Goal: Task Accomplishment & Management: Manage account settings

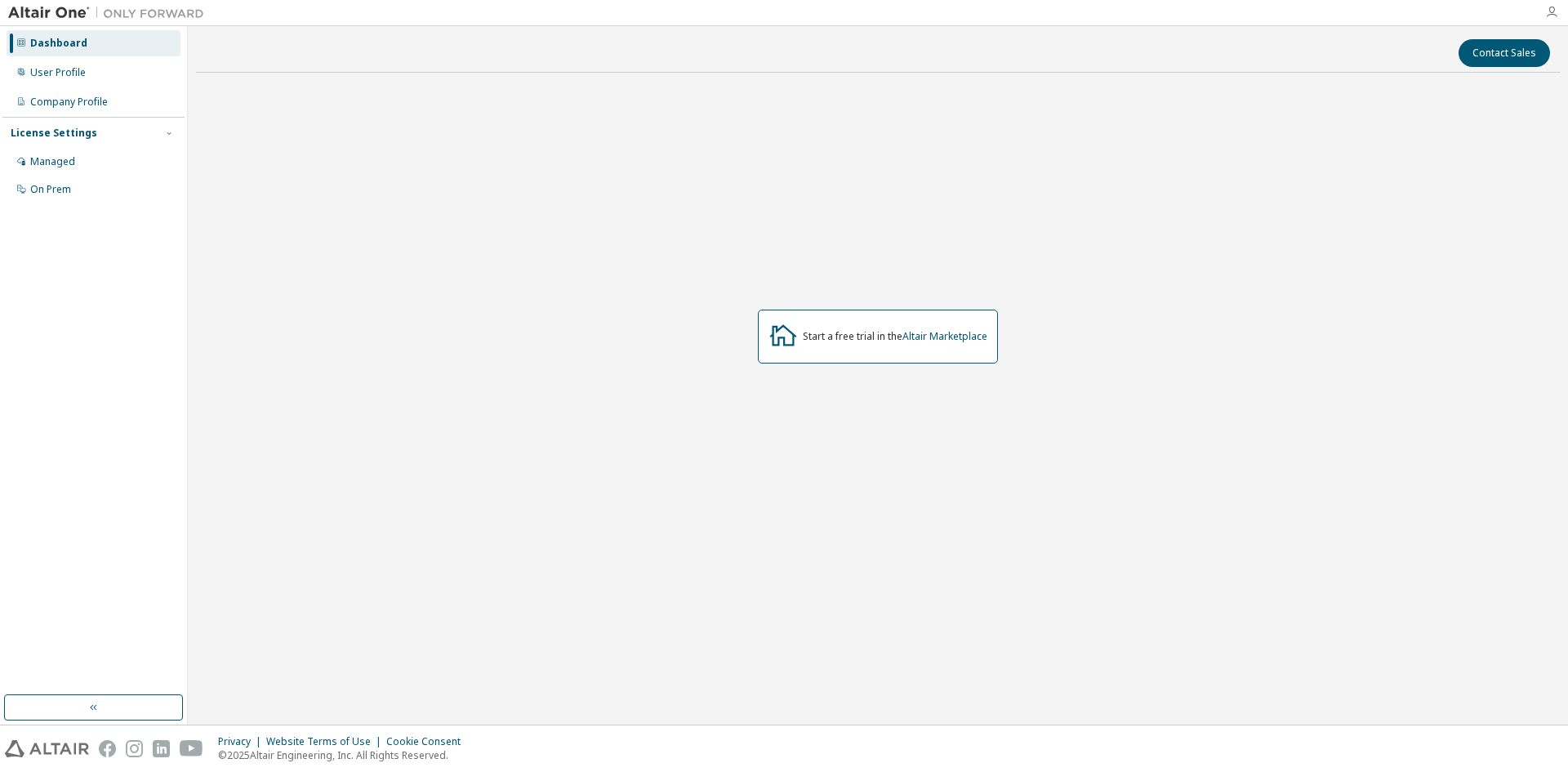
click at [1549, 8] on icon "button" at bounding box center [1551, 12] width 13 height 13
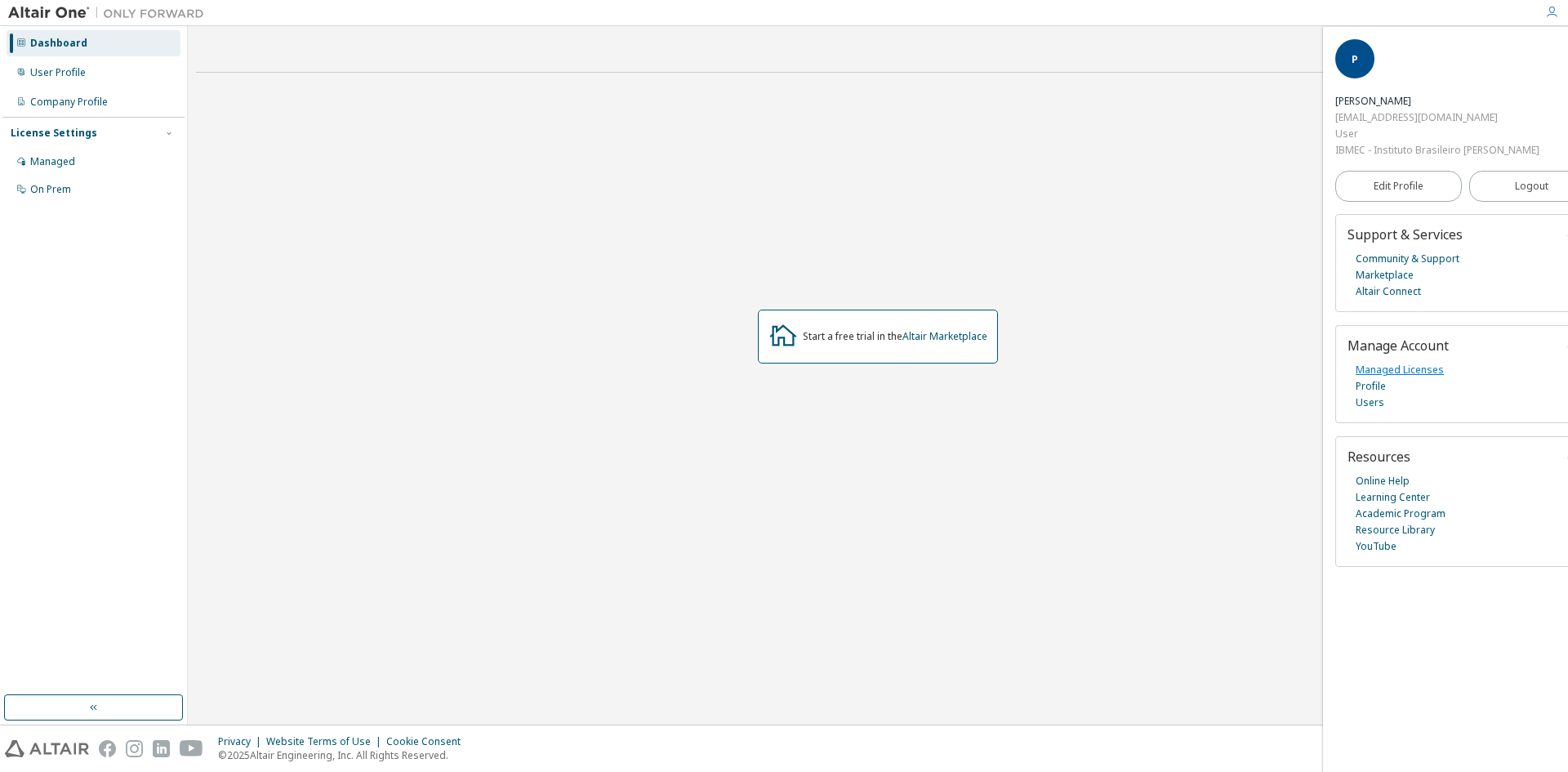
click at [1402, 366] on link "Managed Licenses" at bounding box center [1399, 370] width 88 height 17
click at [617, 185] on div "Start a free trial in the Altair Marketplace" at bounding box center [877, 337] width 1364 height 502
click at [46, 5] on img at bounding box center [110, 13] width 205 height 17
click at [46, 6] on img at bounding box center [110, 13] width 205 height 17
click at [46, 7] on img at bounding box center [110, 13] width 205 height 17
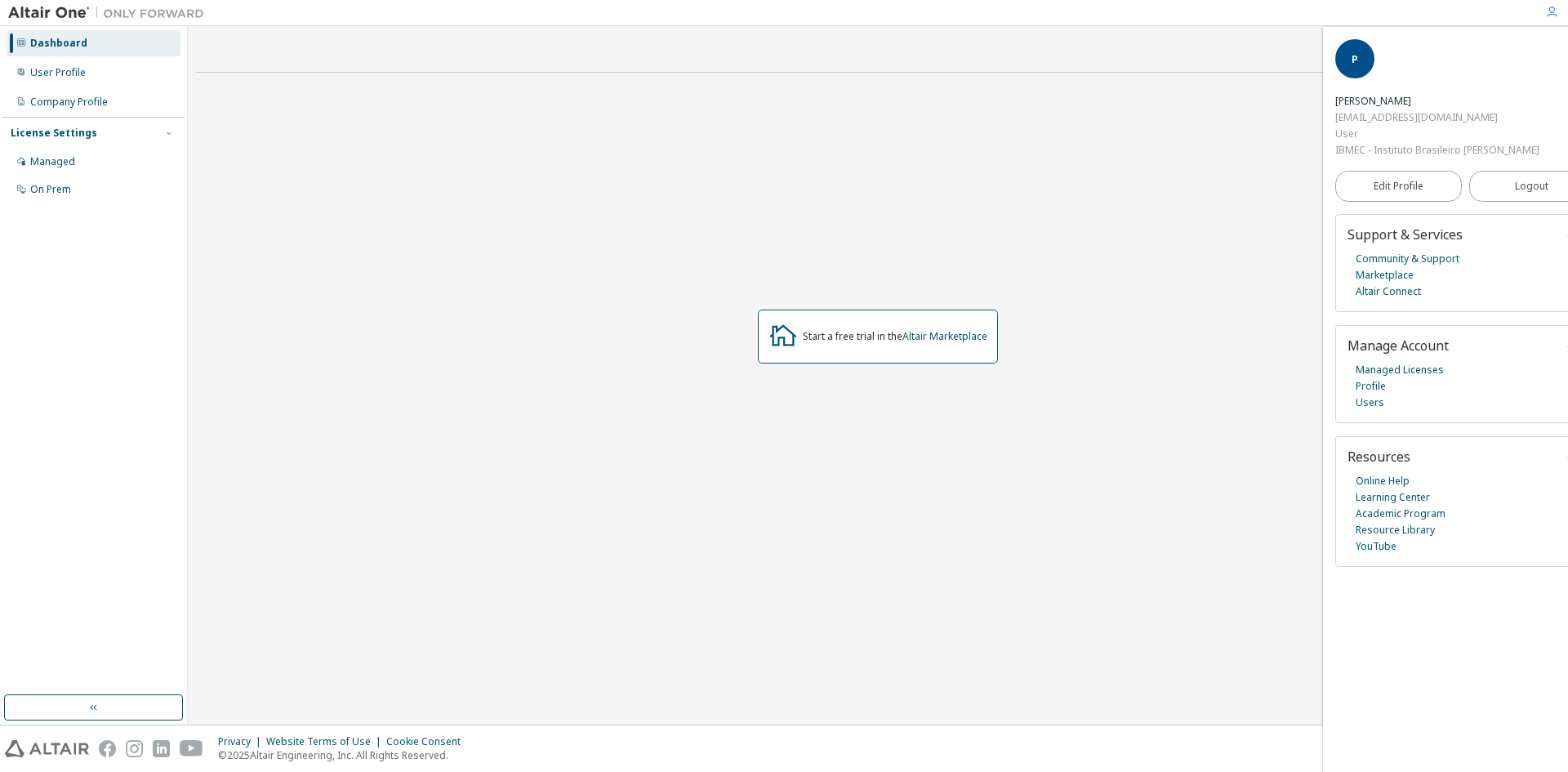
click at [46, 7] on img at bounding box center [110, 13] width 205 height 17
click at [49, 66] on div "User Profile" at bounding box center [58, 72] width 55 height 13
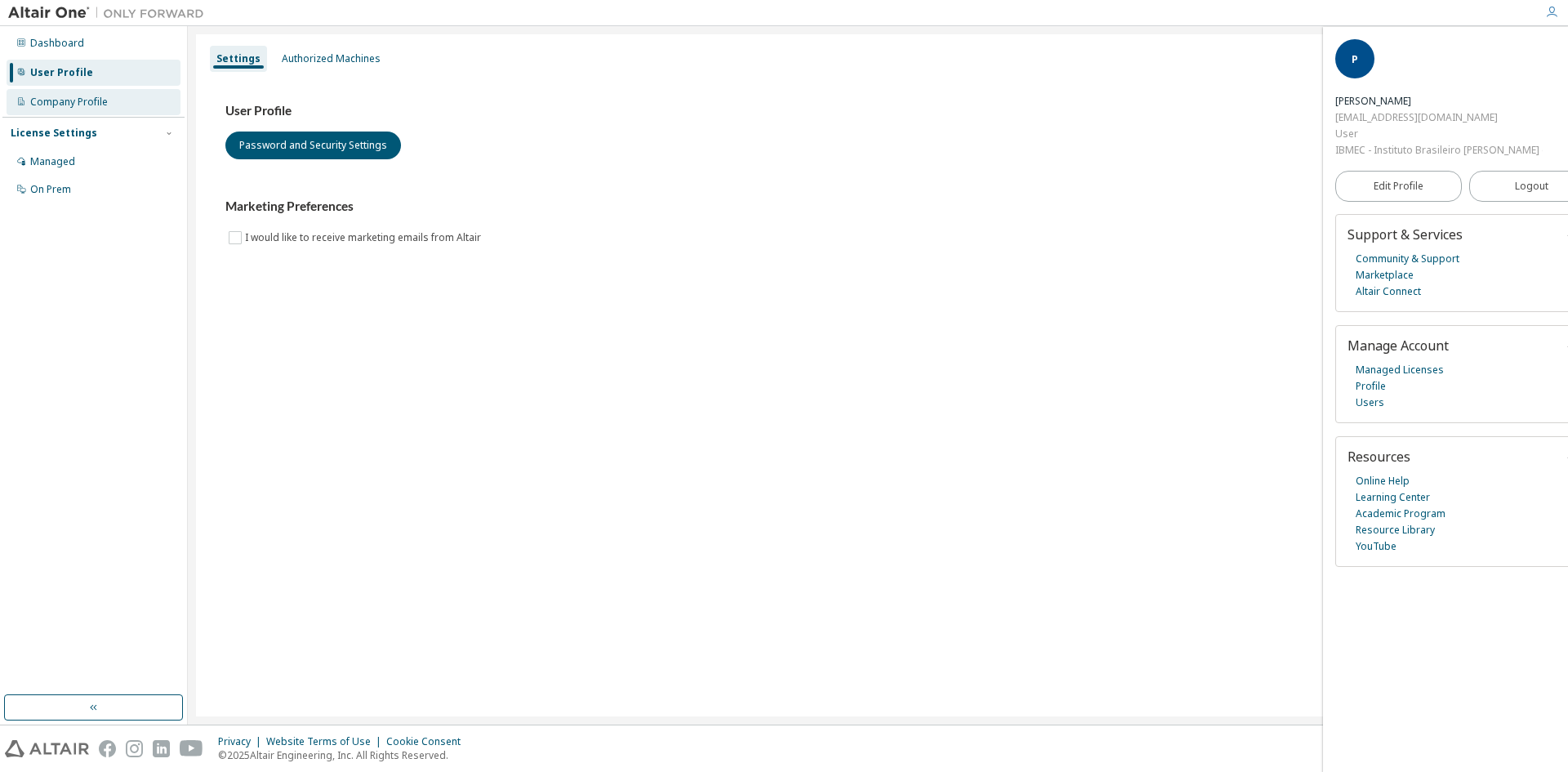
click at [54, 98] on div "Company Profile" at bounding box center [69, 102] width 78 height 13
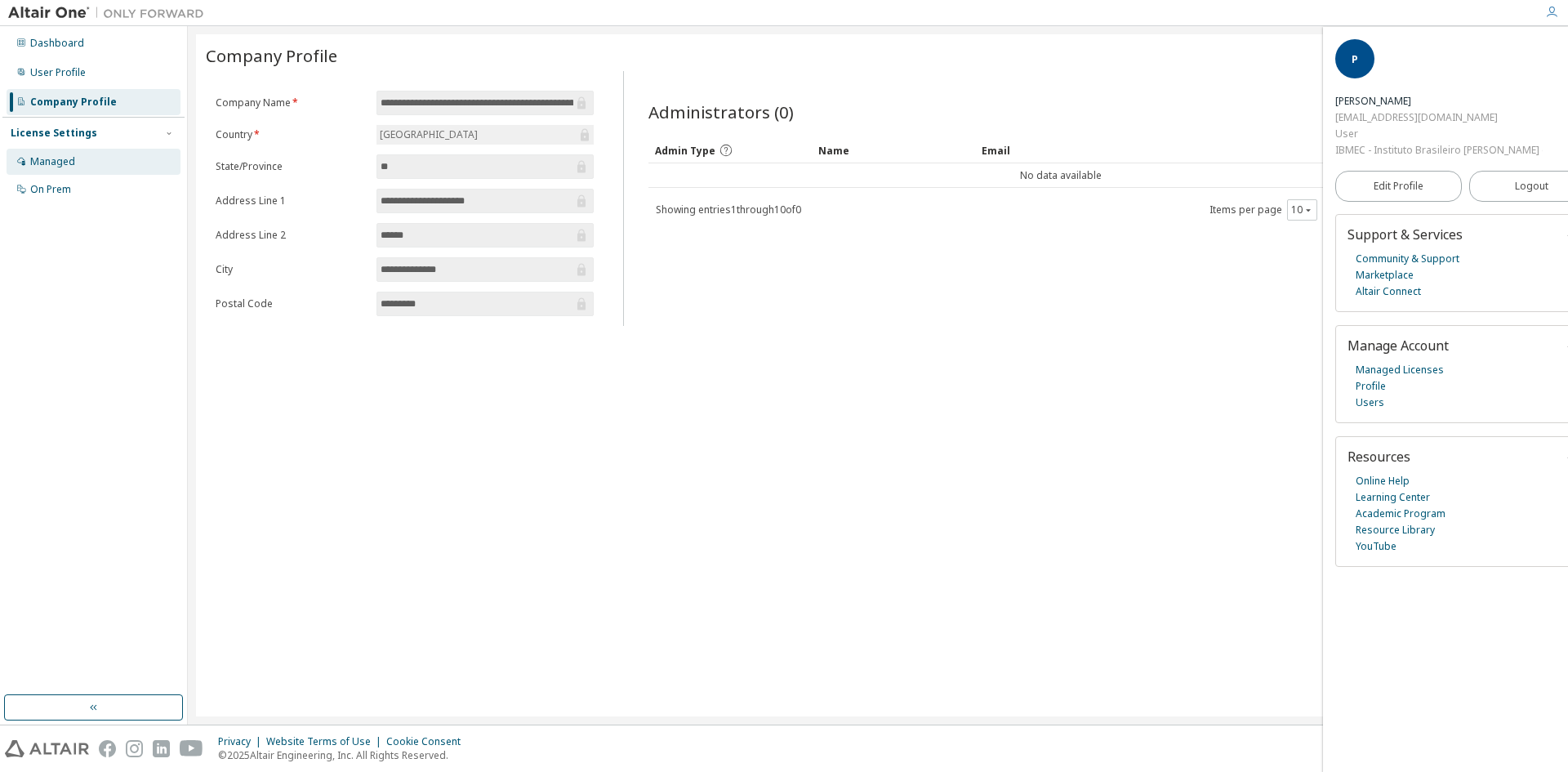
click at [54, 153] on div "Managed" at bounding box center [94, 161] width 174 height 26
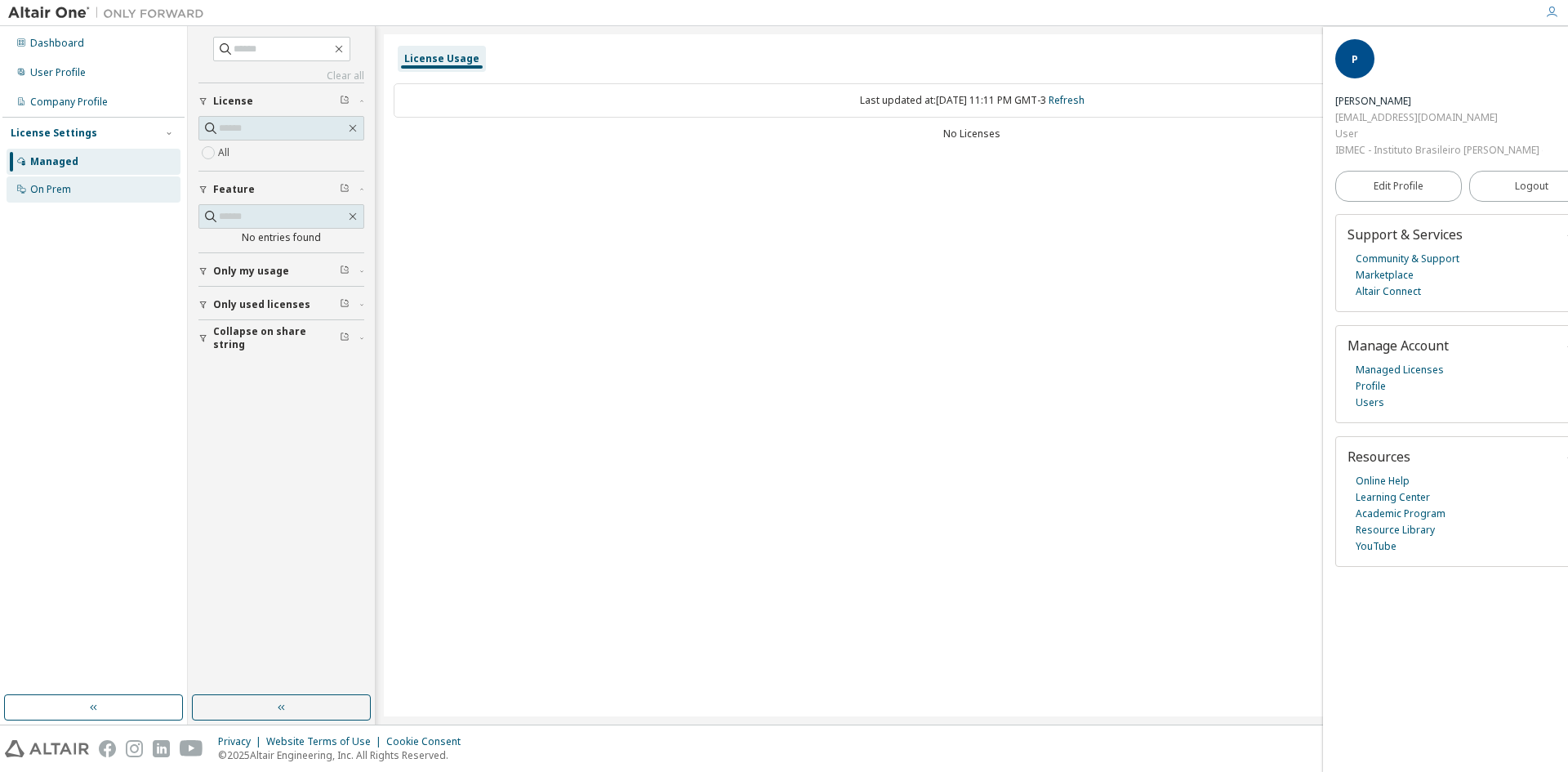
click at [57, 186] on div "On Prem" at bounding box center [50, 189] width 41 height 13
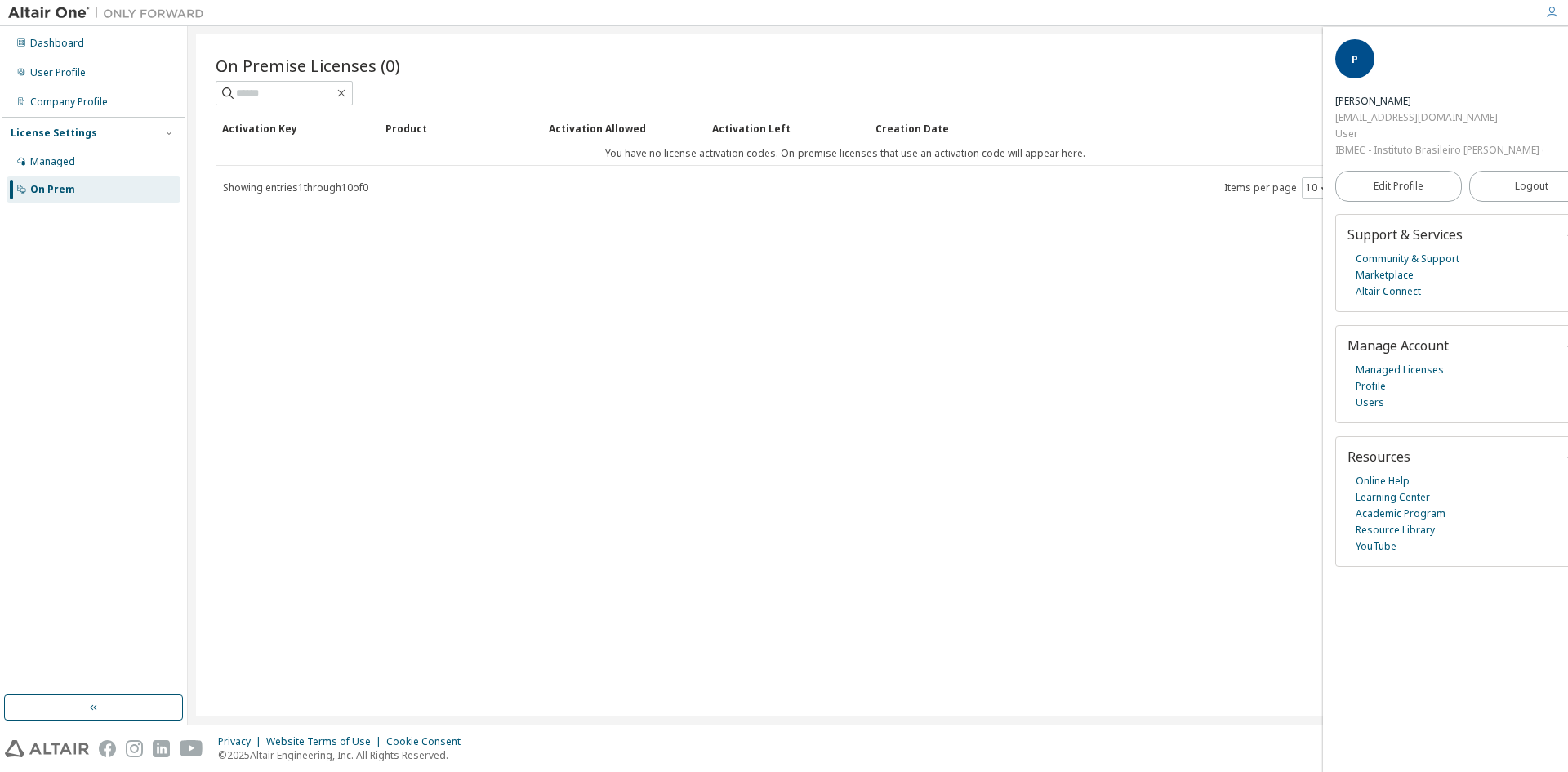
click at [57, 186] on div "On Prem" at bounding box center [52, 189] width 44 height 13
click at [1001, 176] on div "Showing entries 1 through 10 of 0 Items per page 10 Page n. *" at bounding box center [877, 188] width 1325 height 24
click at [1106, 191] on div "Showing entries 1 through 10 of 0 Items per page 10 Page n. *" at bounding box center [877, 188] width 1325 height 24
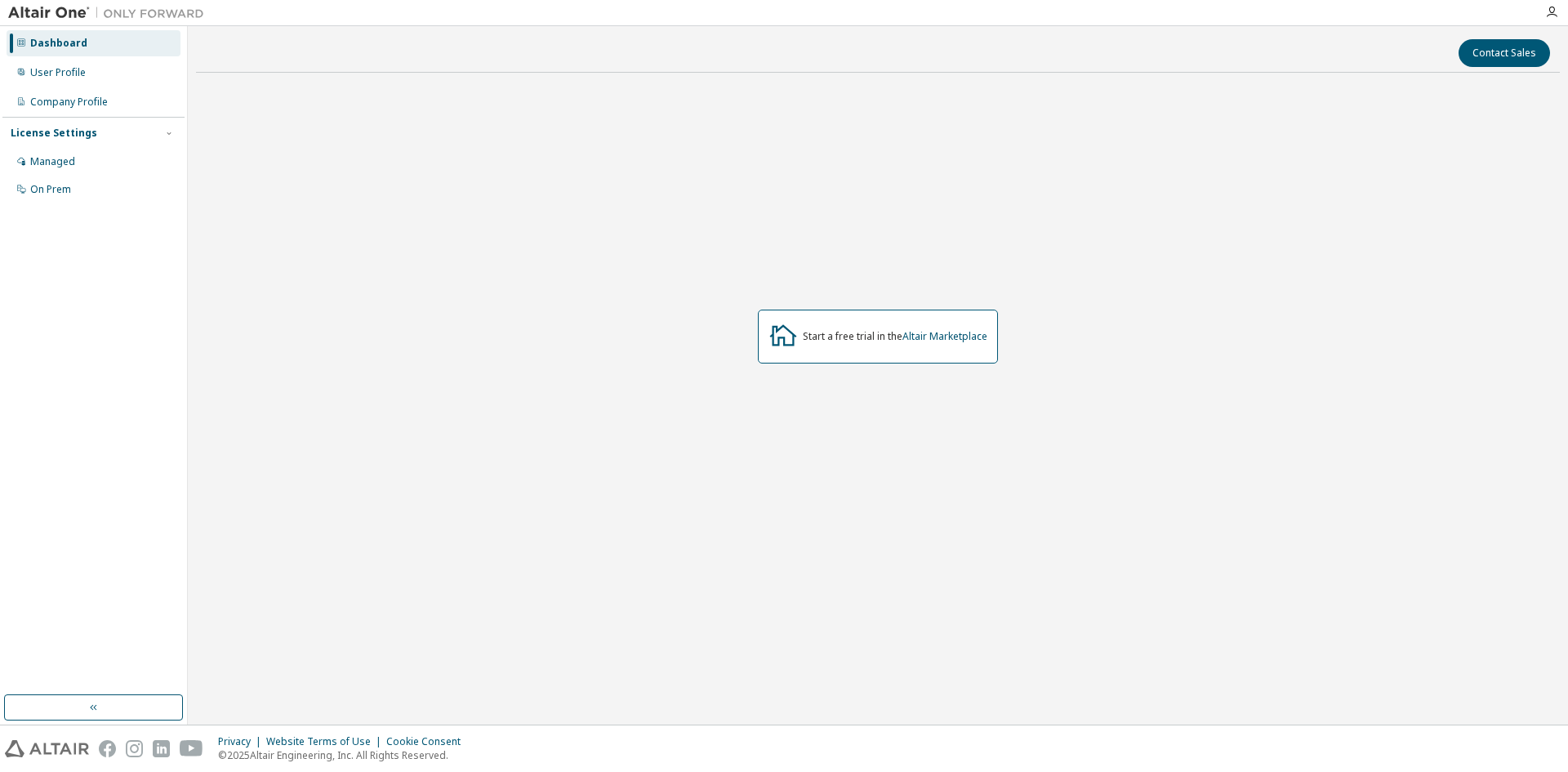
click at [28, 10] on img at bounding box center [110, 13] width 205 height 17
click at [1550, 15] on icon "button" at bounding box center [1551, 12] width 13 height 13
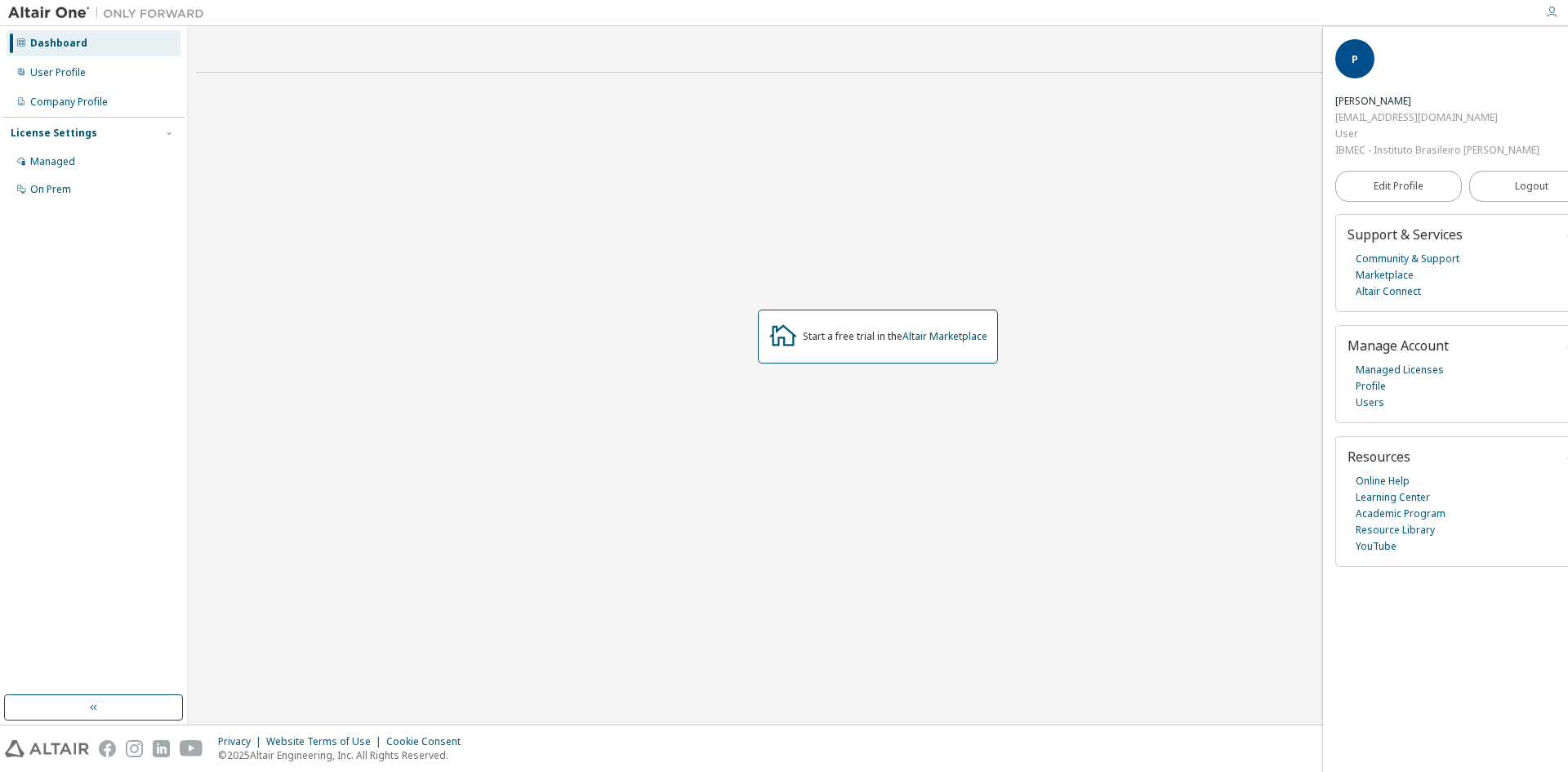
click at [992, 168] on div "Start a free trial in the Altair Marketplace" at bounding box center [877, 337] width 1364 height 502
click at [1568, 45] on icon "button" at bounding box center [1586, 50] width 10 height 10
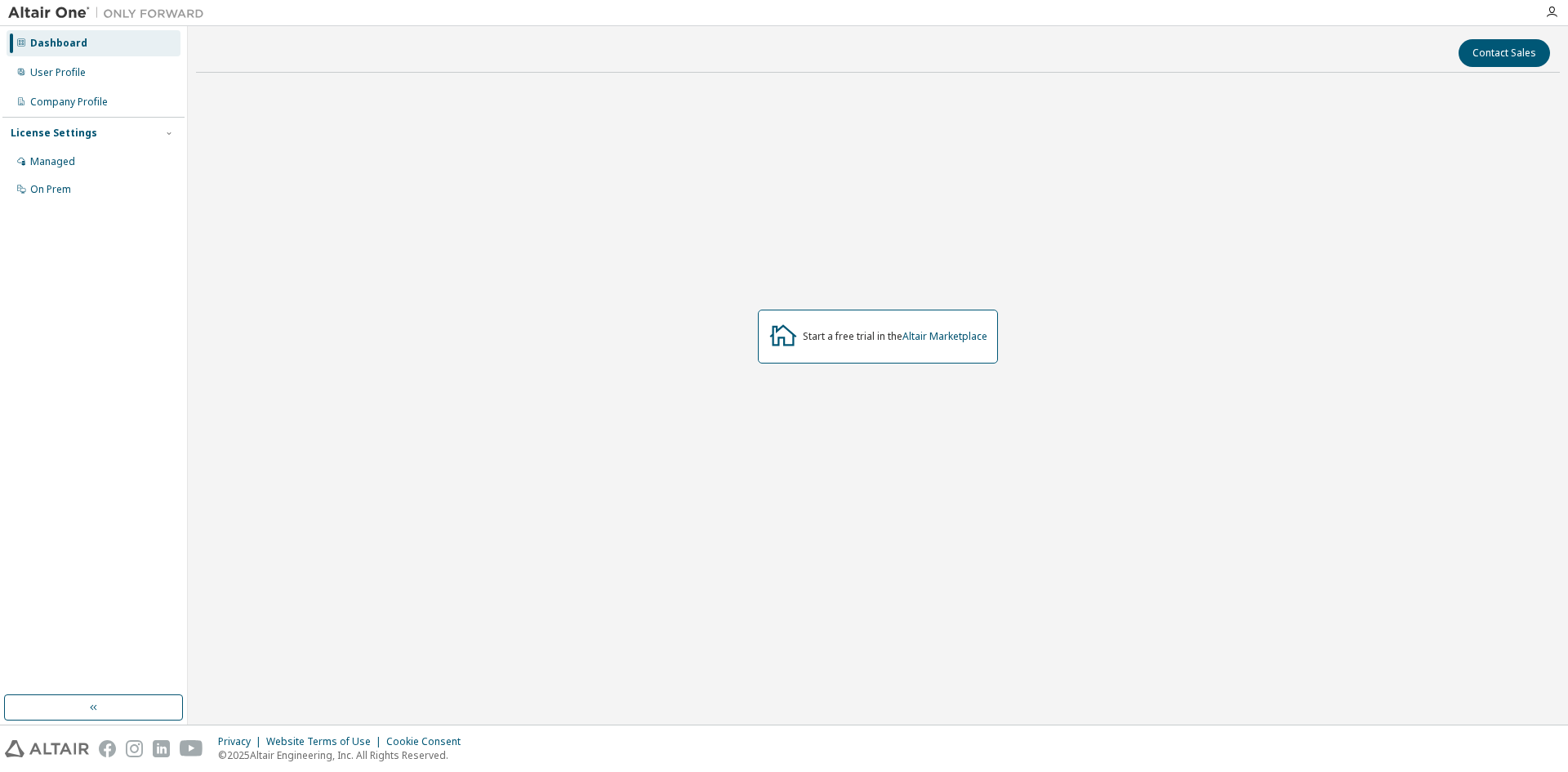
click at [59, 14] on img at bounding box center [110, 13] width 205 height 17
click at [62, 40] on div "Dashboard" at bounding box center [59, 43] width 57 height 13
click at [172, 129] on icon "button" at bounding box center [169, 133] width 10 height 10
click at [68, 158] on div "Managed" at bounding box center [52, 161] width 44 height 13
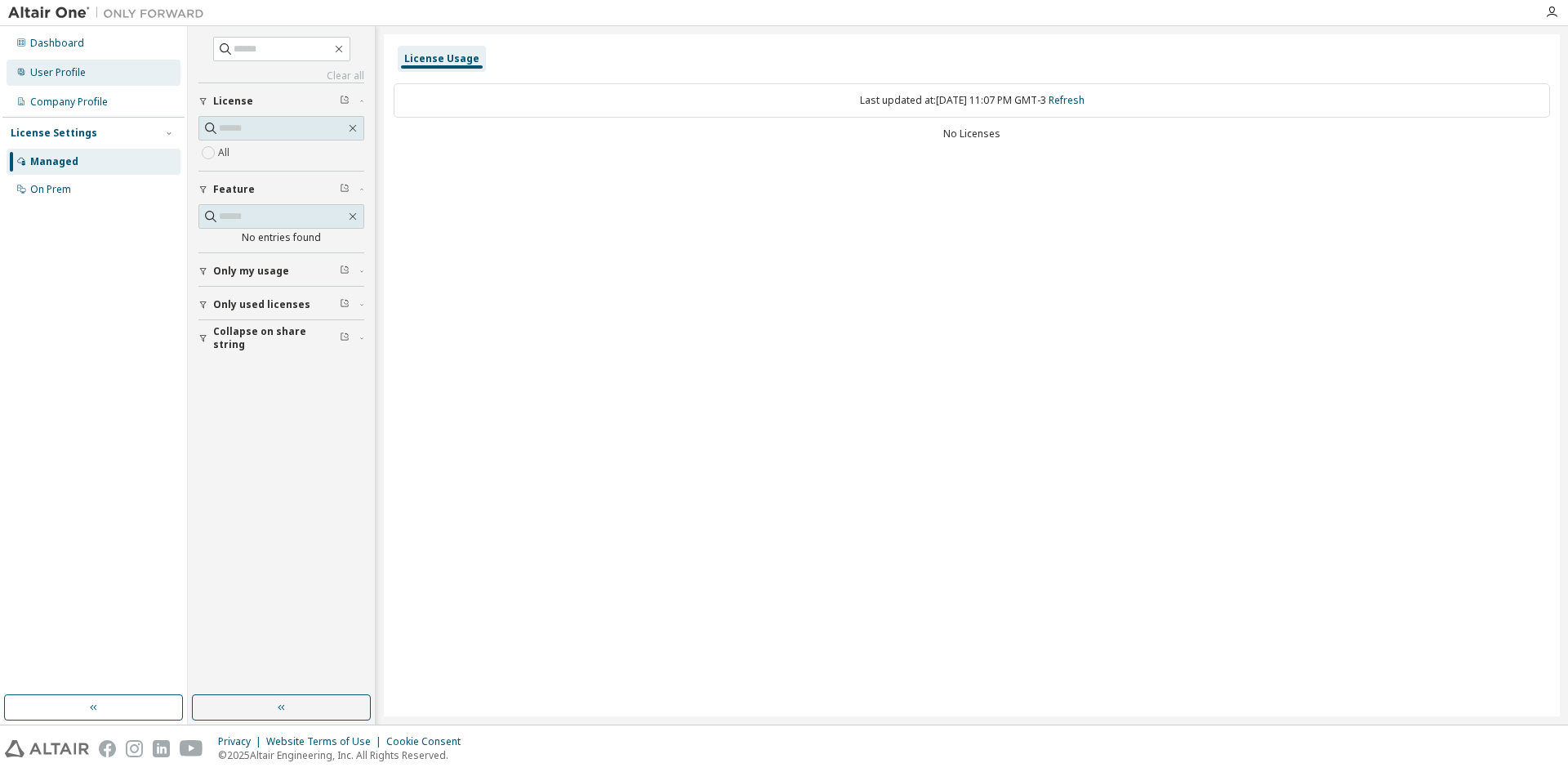
click at [44, 78] on div "User Profile" at bounding box center [58, 72] width 55 height 13
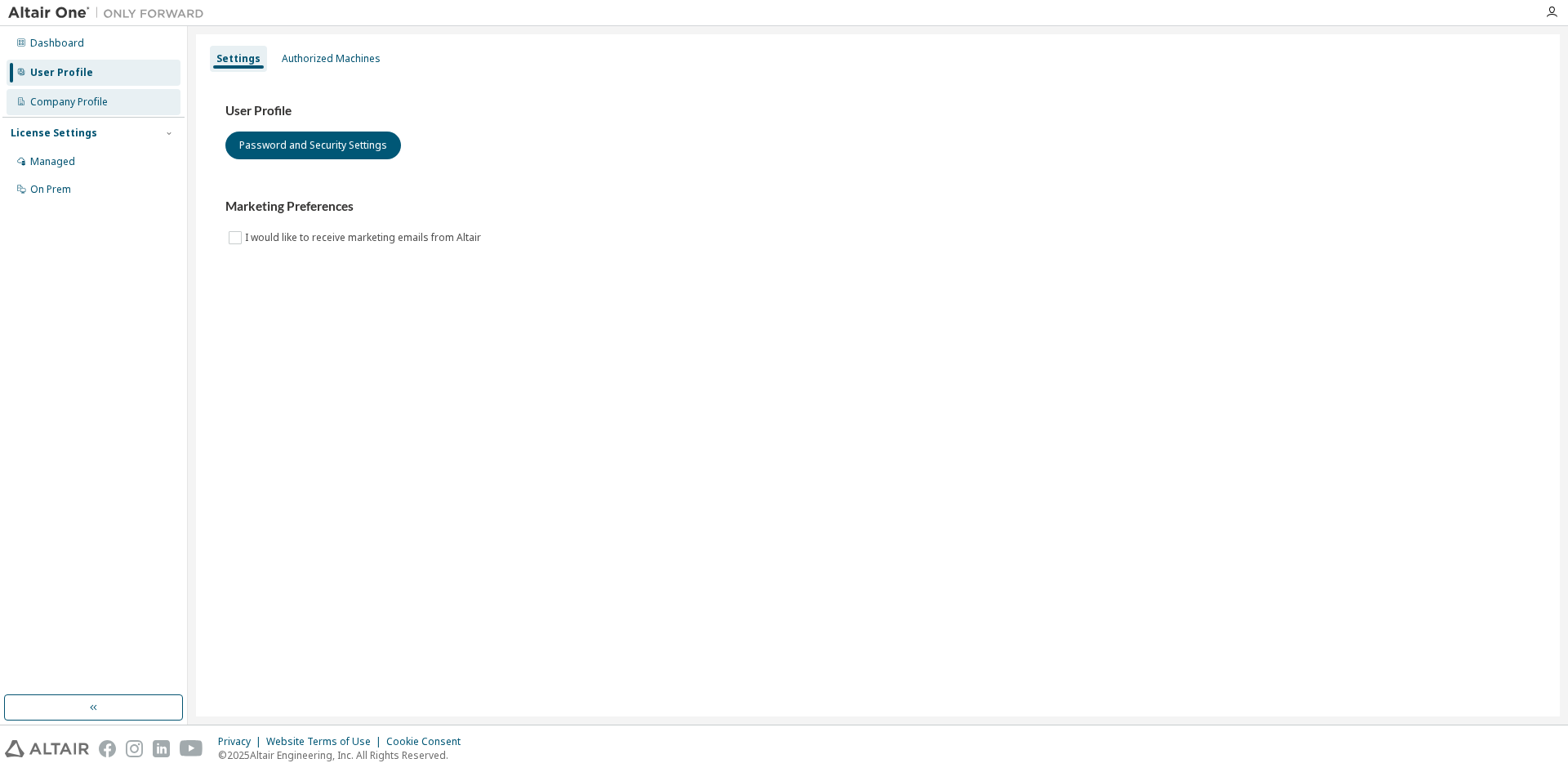
click at [58, 101] on div "Company Profile" at bounding box center [69, 102] width 78 height 13
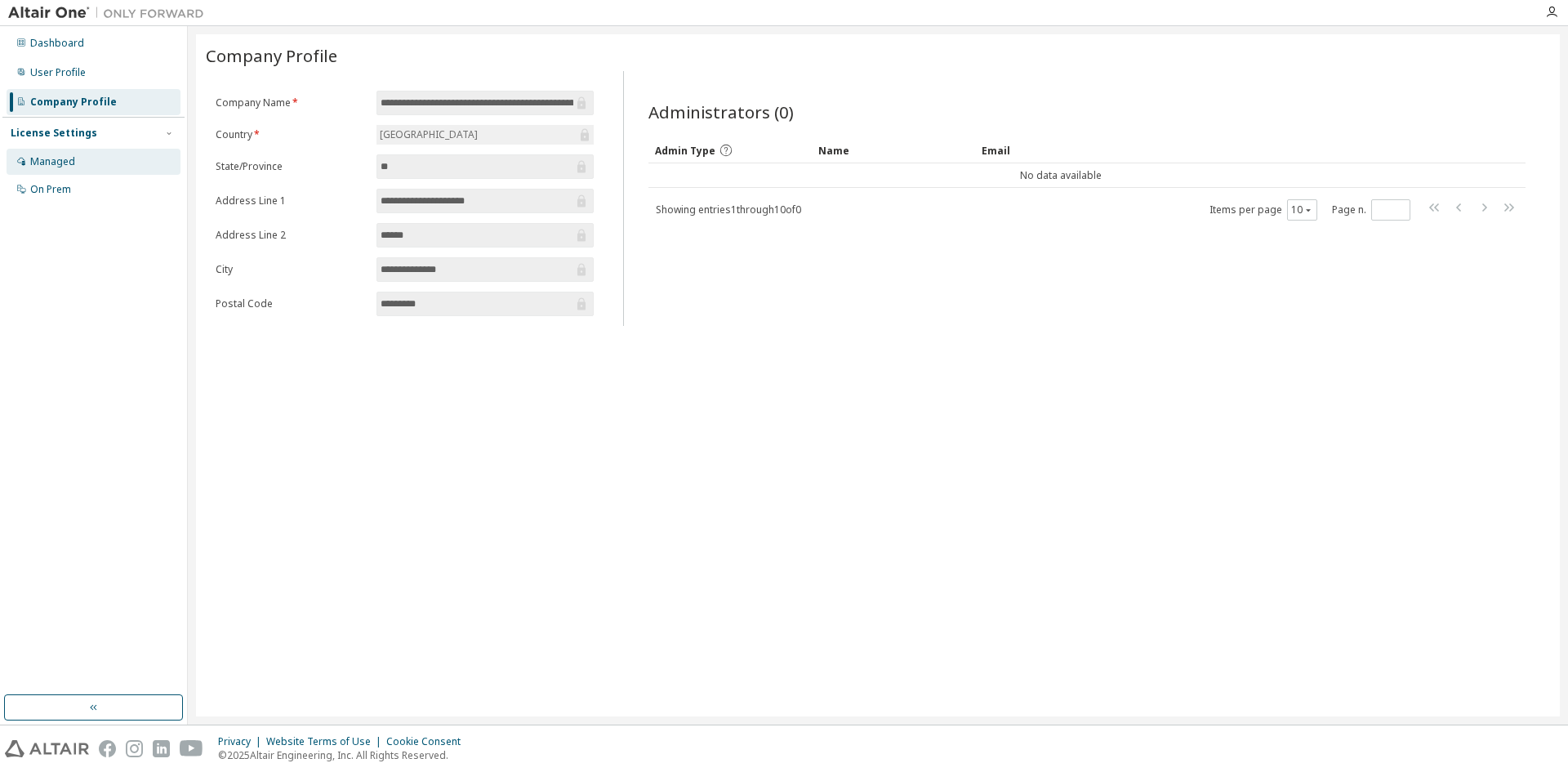
click at [54, 163] on div "Managed" at bounding box center [52, 161] width 44 height 13
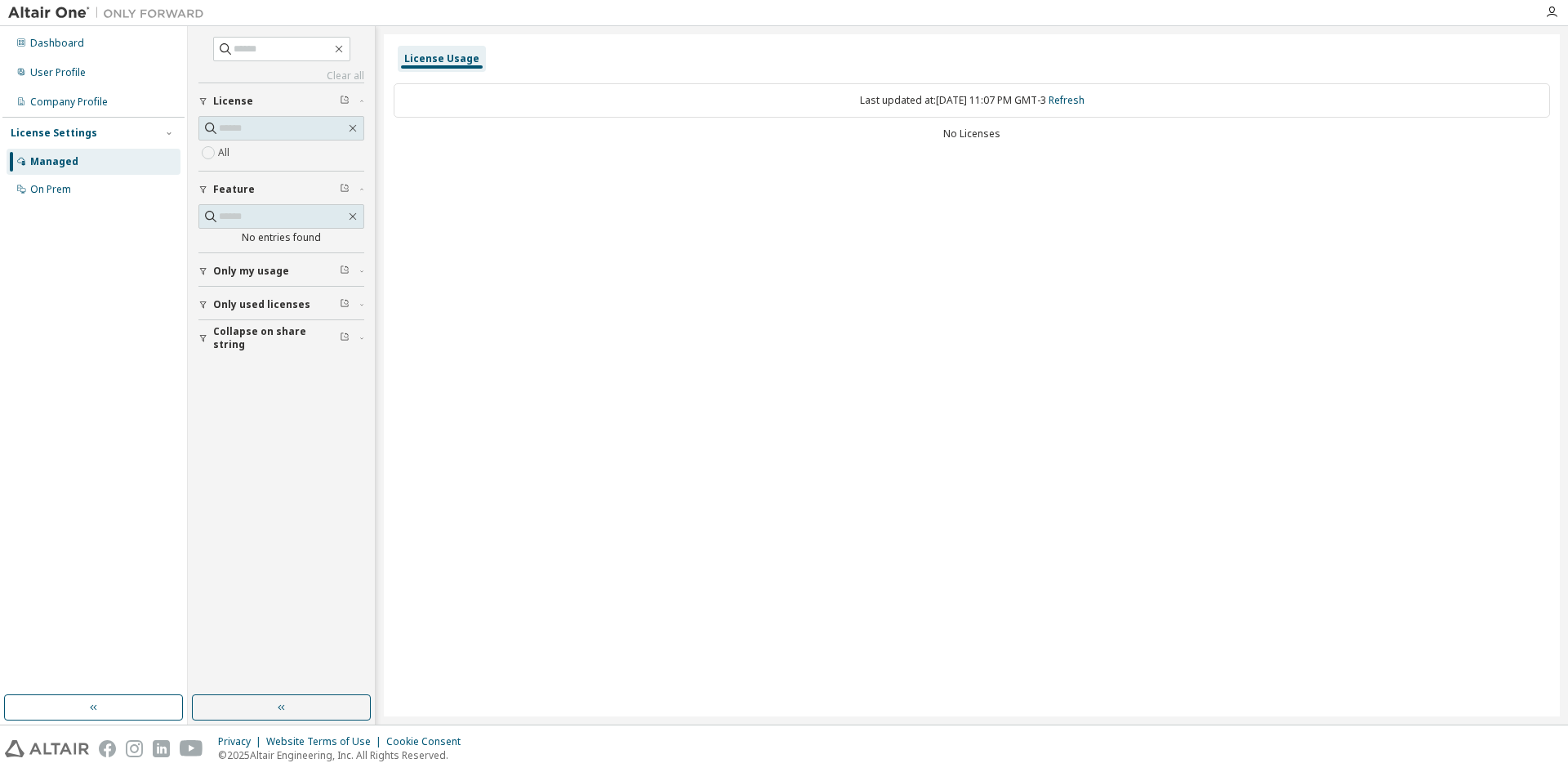
click at [299, 300] on span "Only used licenses" at bounding box center [262, 304] width 97 height 13
click at [285, 389] on span "Collapse on share string" at bounding box center [277, 386] width 126 height 26
click at [417, 59] on div "License Usage" at bounding box center [442, 58] width 75 height 13
click at [55, 10] on img at bounding box center [110, 13] width 205 height 17
click at [995, 347] on div "License Usage Last updated at: Thu 2025-09-11 11:07 PM GMT-3 Refresh No Licenses" at bounding box center [972, 376] width 1177 height 682
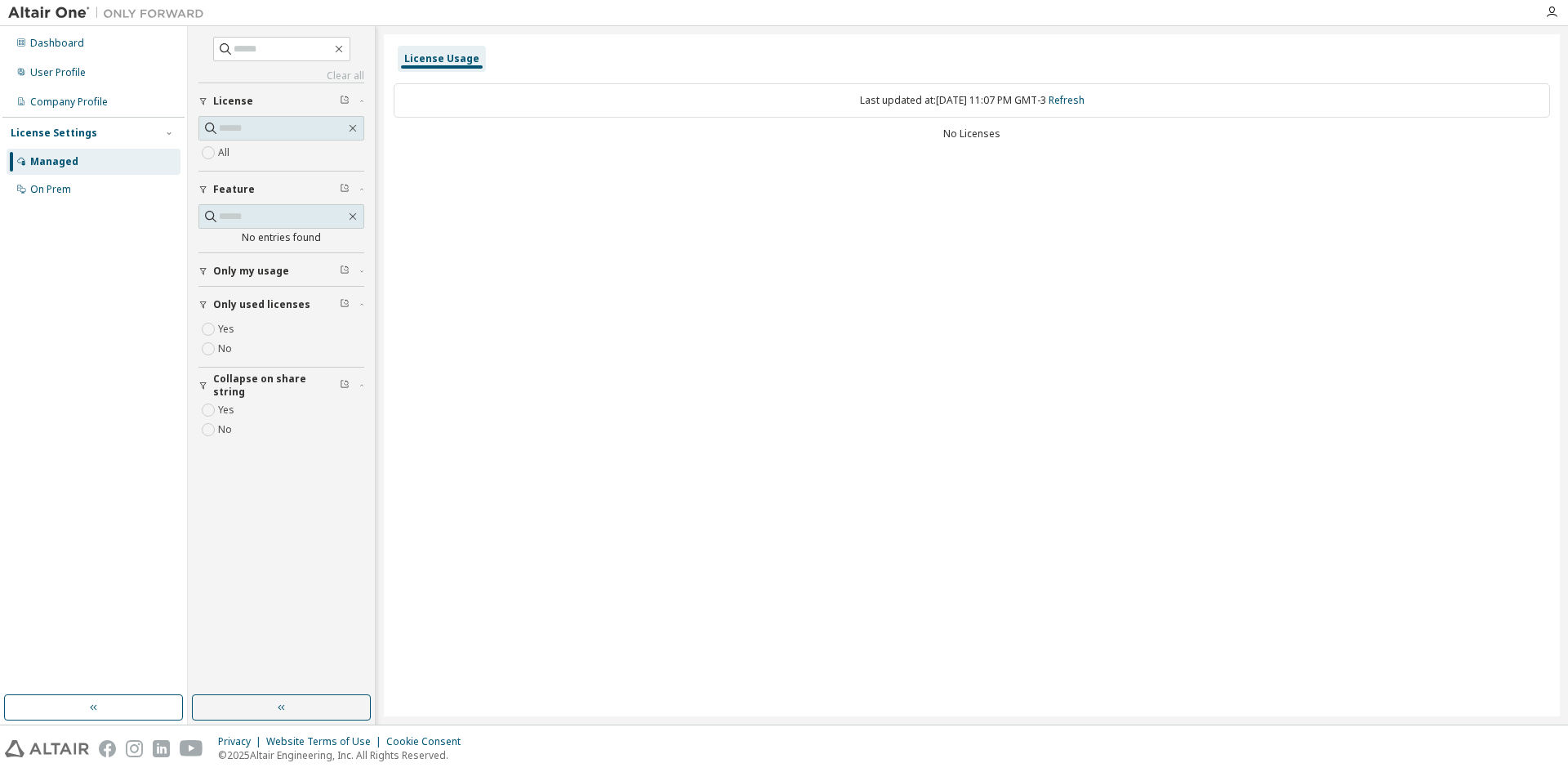
click at [99, 286] on div "Dashboard User Profile Company Profile License Settings Managed On Prem" at bounding box center [93, 361] width 182 height 664
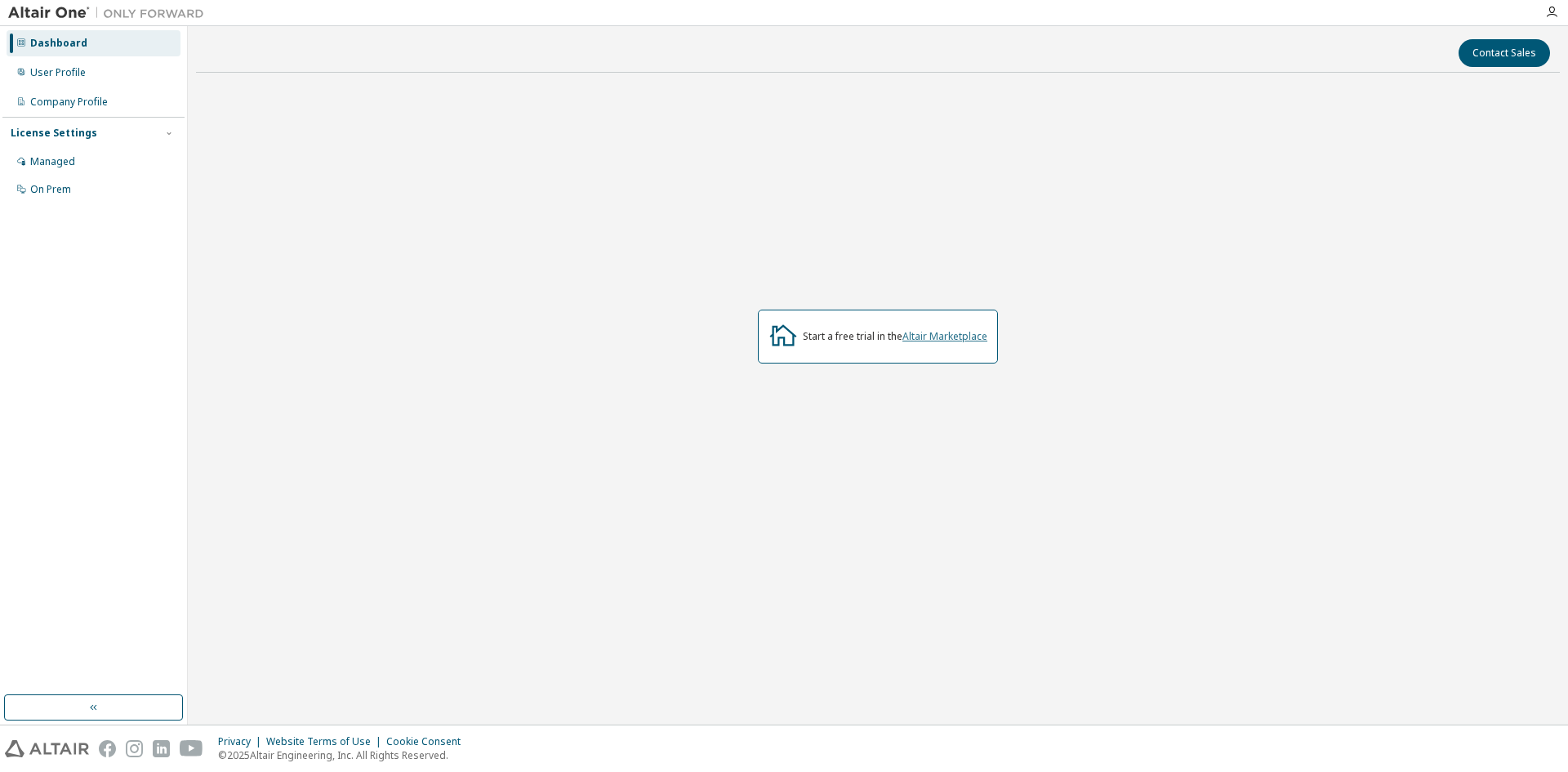
click at [964, 336] on link "Altair Marketplace" at bounding box center [946, 336] width 85 height 14
